Goal: Task Accomplishment & Management: Manage account settings

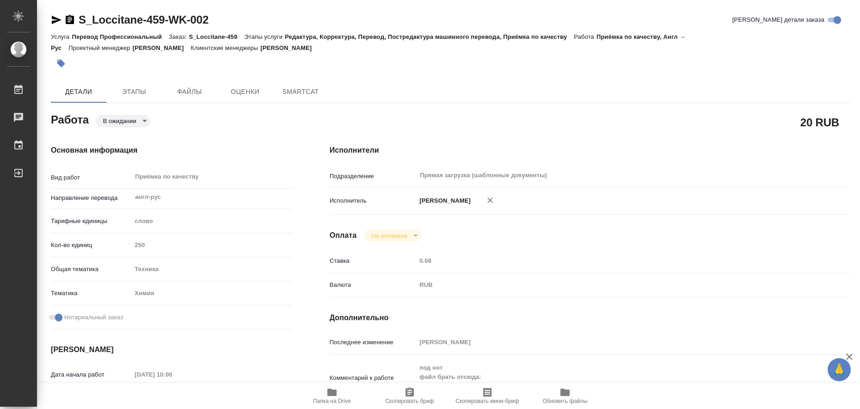
type textarea "x"
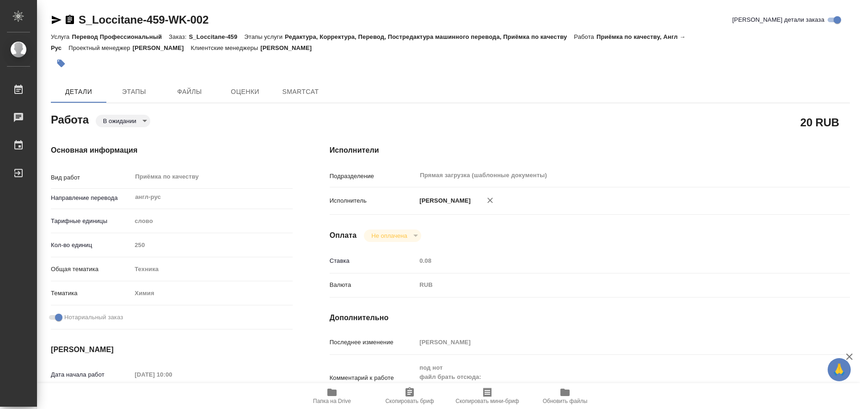
type textarea "x"
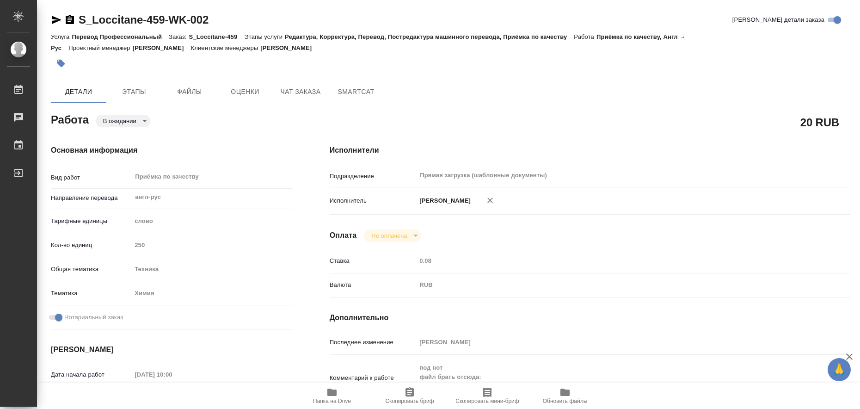
type textarea "x"
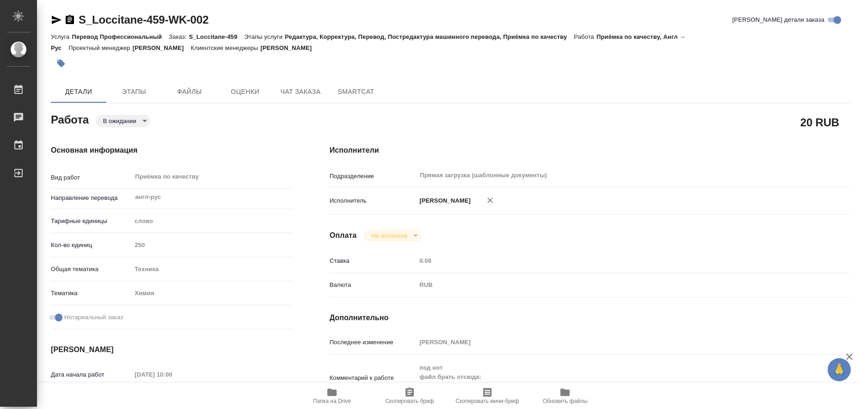
type textarea "x"
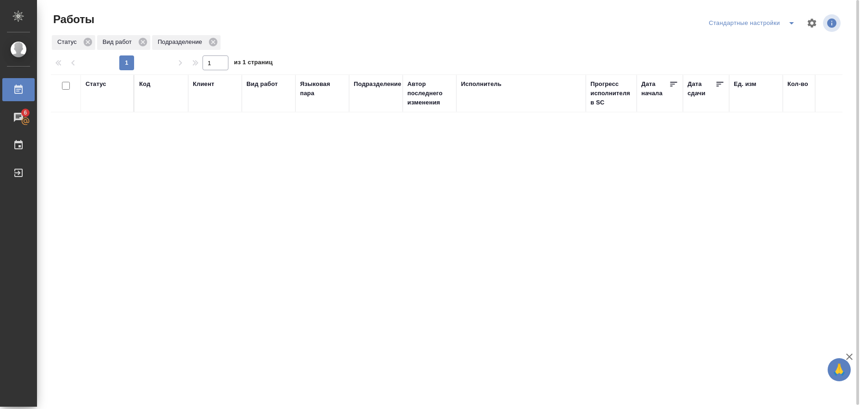
click at [795, 25] on icon "split button" at bounding box center [791, 23] width 11 height 11
click at [779, 40] on li "в работе" at bounding box center [754, 41] width 94 height 15
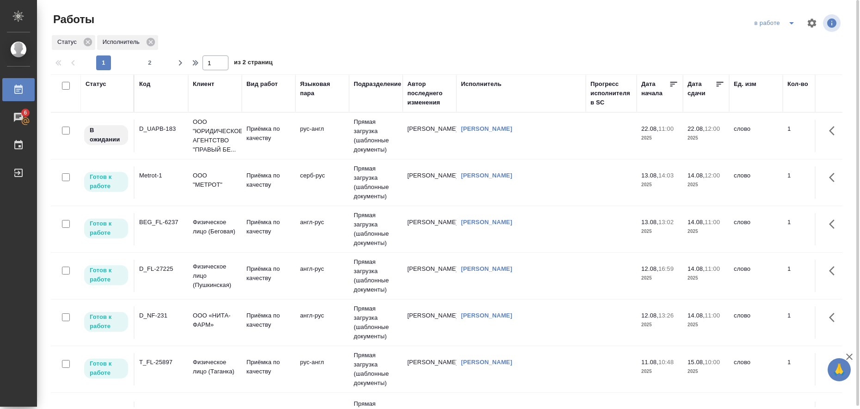
click at [297, 152] on td "серб-рус" at bounding box center [323, 136] width 54 height 32
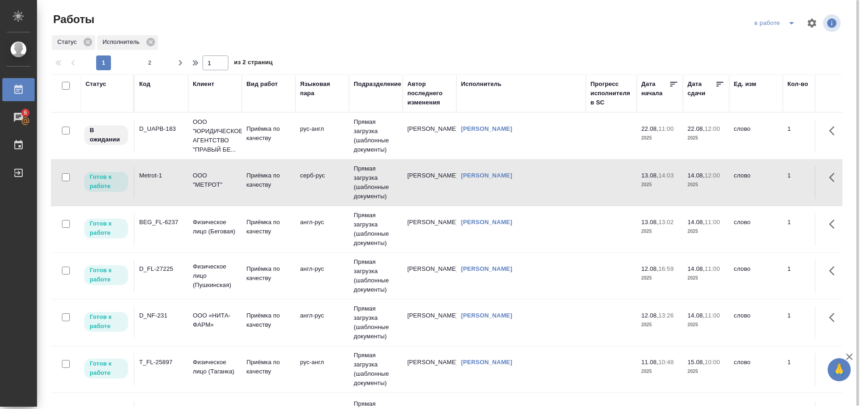
click at [302, 152] on td "англ-рус" at bounding box center [323, 136] width 54 height 32
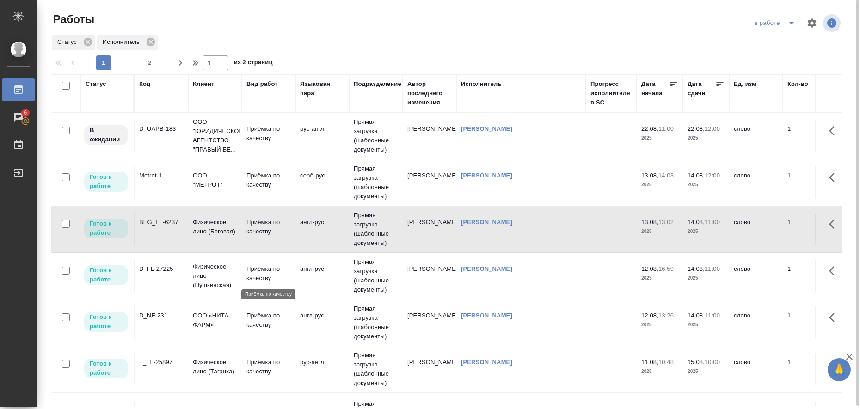
click at [267, 273] on p "Приёмка по качеству" at bounding box center [269, 274] width 44 height 19
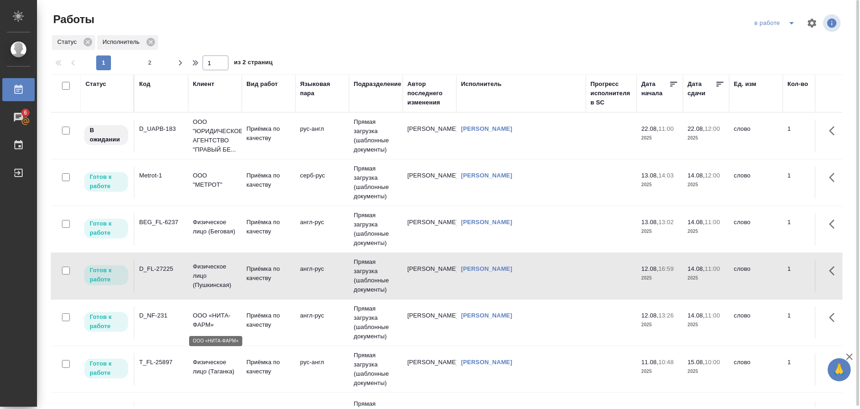
click at [198, 322] on p "ООО «НИТА-ФАРМ»" at bounding box center [215, 320] width 44 height 19
